Goal: Use online tool/utility

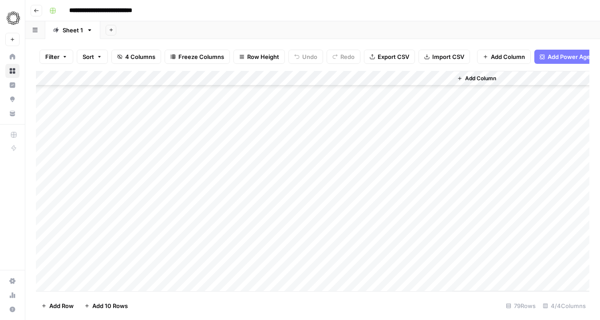
scroll to position [376, 0]
drag, startPoint x: 187, startPoint y: 94, endPoint x: 132, endPoint y: 282, distance: 196.0
click at [132, 282] on div "Add Column" at bounding box center [312, 181] width 553 height 220
click at [165, 97] on div "Add Column" at bounding box center [312, 181] width 553 height 220
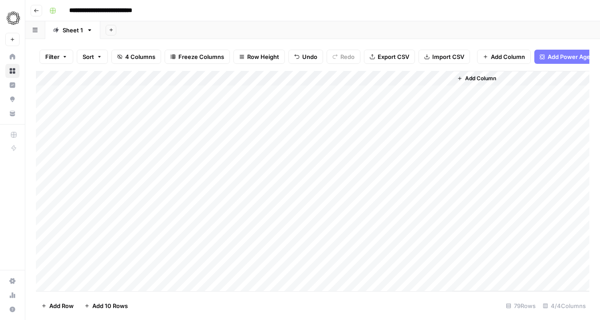
click at [403, 23] on div "Add Sheet" at bounding box center [349, 30] width 499 height 18
click at [296, 12] on div "**********" at bounding box center [318, 11] width 545 height 14
click at [189, 124] on div "Add Column" at bounding box center [312, 181] width 553 height 220
click at [194, 97] on div "Add Column" at bounding box center [312, 181] width 553 height 220
click at [272, 81] on div "Add Column" at bounding box center [312, 181] width 553 height 220
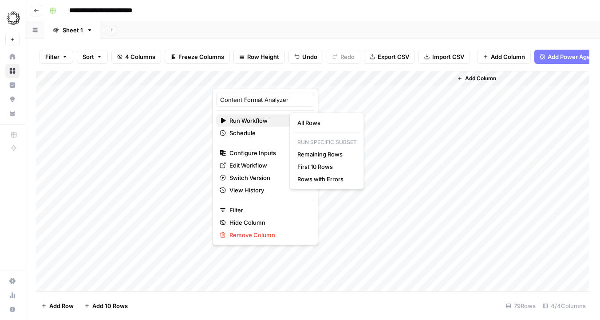
click at [265, 118] on span "Run Workflow" at bounding box center [263, 120] width 69 height 9
click at [308, 123] on span "All Rows" at bounding box center [325, 122] width 56 height 9
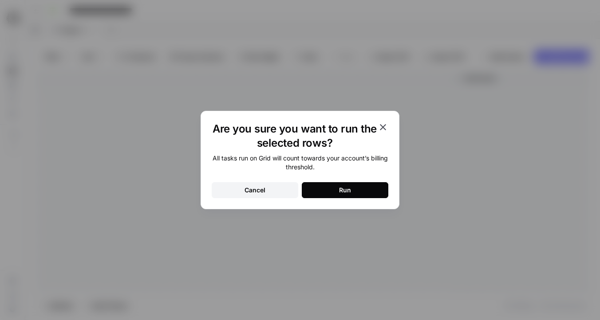
click at [317, 187] on button "Run" at bounding box center [345, 190] width 86 height 16
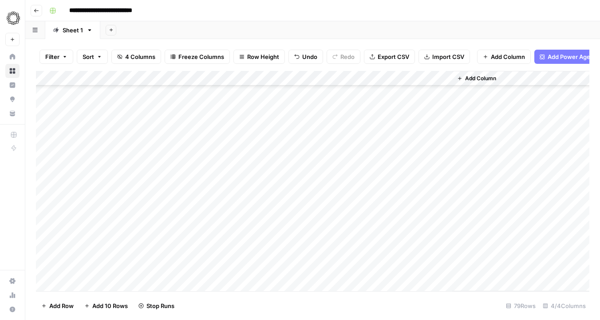
scroll to position [344, 0]
click at [280, 76] on div "Add Column" at bounding box center [312, 181] width 553 height 220
drag, startPoint x: 334, startPoint y: 140, endPoint x: 330, endPoint y: 97, distance: 43.2
click at [330, 97] on div "Add Column" at bounding box center [312, 181] width 553 height 220
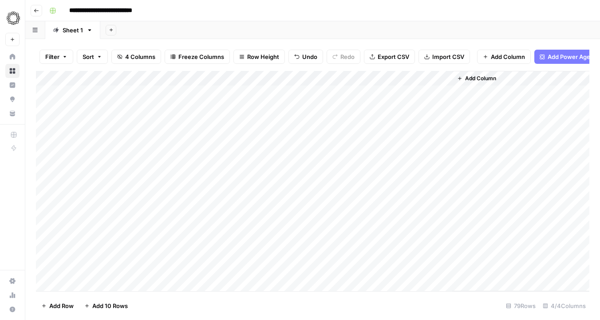
click at [145, 165] on div "Add Column" at bounding box center [312, 181] width 553 height 220
click at [160, 199] on div "Add Column" at bounding box center [312, 181] width 553 height 220
click at [142, 105] on div "Add Column" at bounding box center [312, 181] width 553 height 220
click at [325, 105] on div "Add Column" at bounding box center [312, 181] width 553 height 220
click at [125, 136] on div "Add Column" at bounding box center [312, 181] width 553 height 220
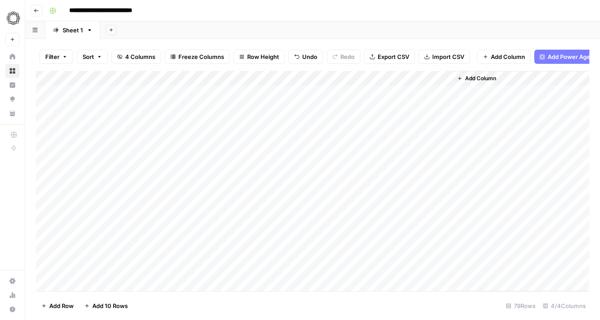
drag, startPoint x: 332, startPoint y: 164, endPoint x: 336, endPoint y: 47, distance: 116.2
click at [336, 47] on div "Filter Sort 4 Columns Freeze Columns Row Height Undo Redo Export CSV Import CSV…" at bounding box center [312, 179] width 574 height 281
type input "******"
